Goal: Task Accomplishment & Management: Manage account settings

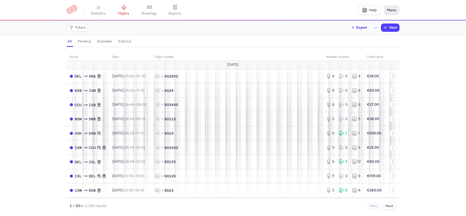
click at [394, 11] on button "Menu" at bounding box center [391, 10] width 15 height 10
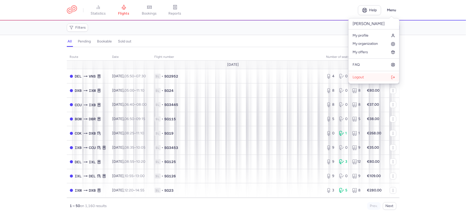
click at [370, 77] on button "Logout" at bounding box center [373, 77] width 51 height 8
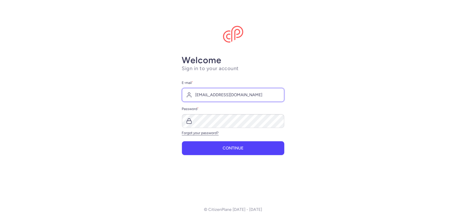
click at [222, 93] on input "[EMAIL_ADDRESS][DOMAIN_NAME]" at bounding box center [233, 95] width 102 height 14
type input "[EMAIL_ADDRESS][DOMAIN_NAME]"
click at [231, 149] on span "Continue" at bounding box center [232, 147] width 21 height 5
